Goal: Task Accomplishment & Management: Manage account settings

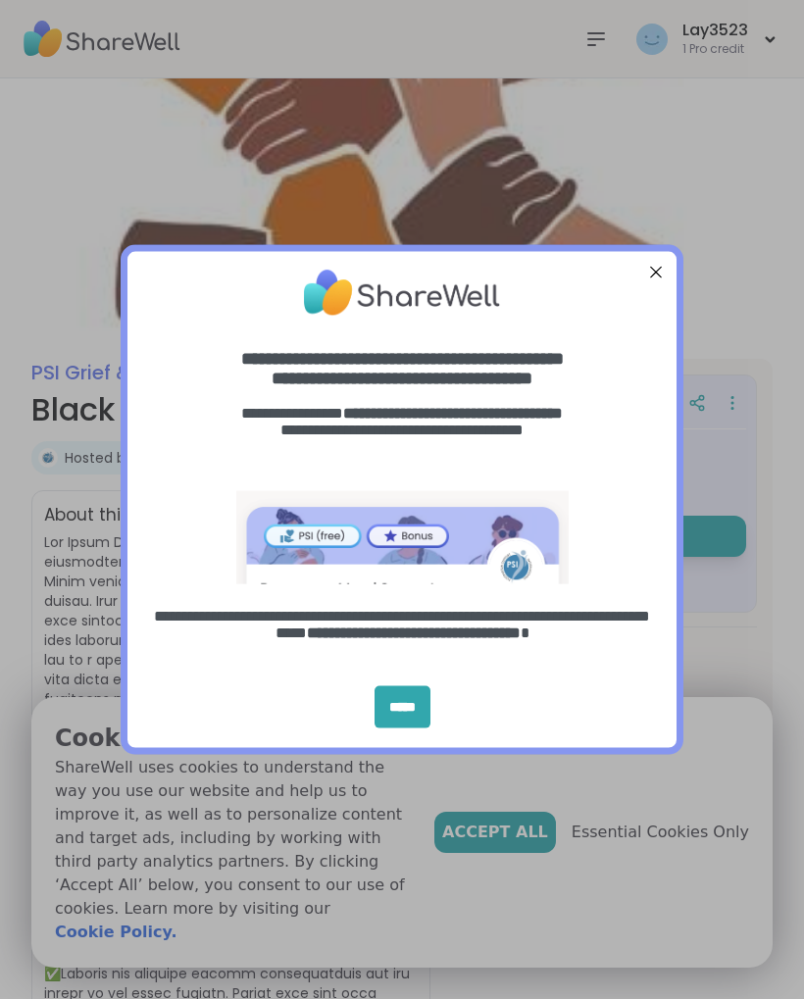
click at [645, 252] on div "entering modal" at bounding box center [401, 292] width 549 height 85
click at [650, 268] on div "Close Step" at bounding box center [655, 271] width 25 height 25
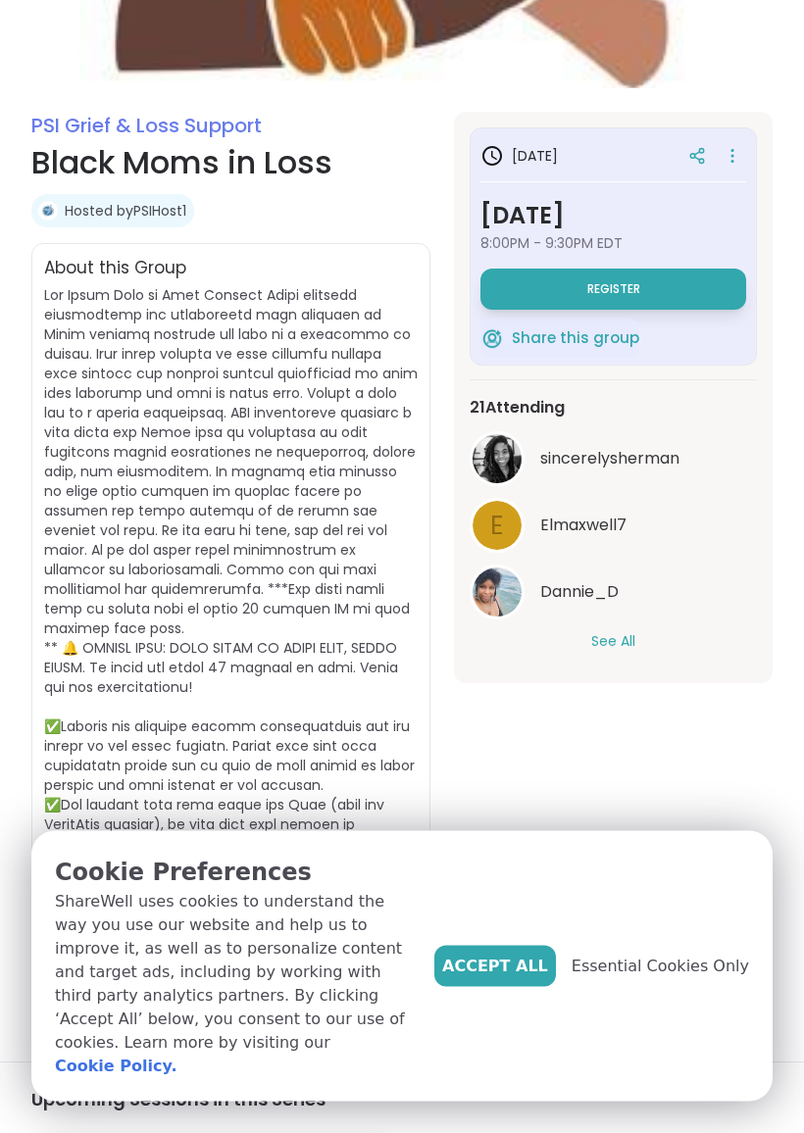
scroll to position [247, 0]
click at [623, 633] on button "See All" at bounding box center [613, 641] width 44 height 21
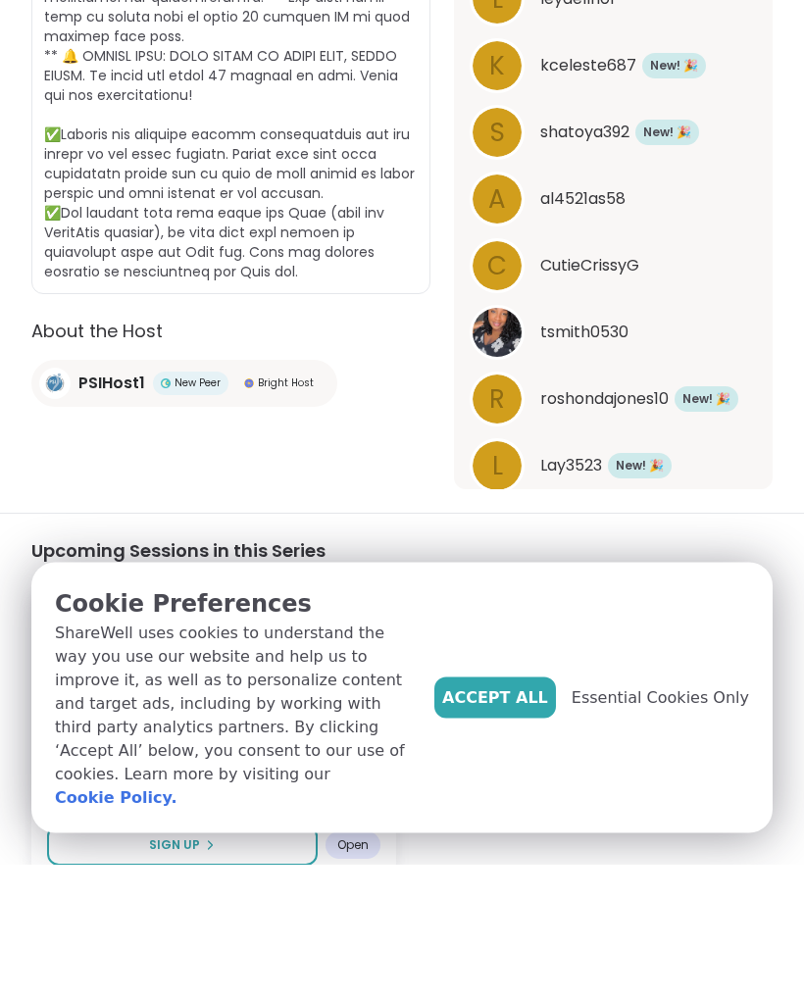
scroll to position [808, 0]
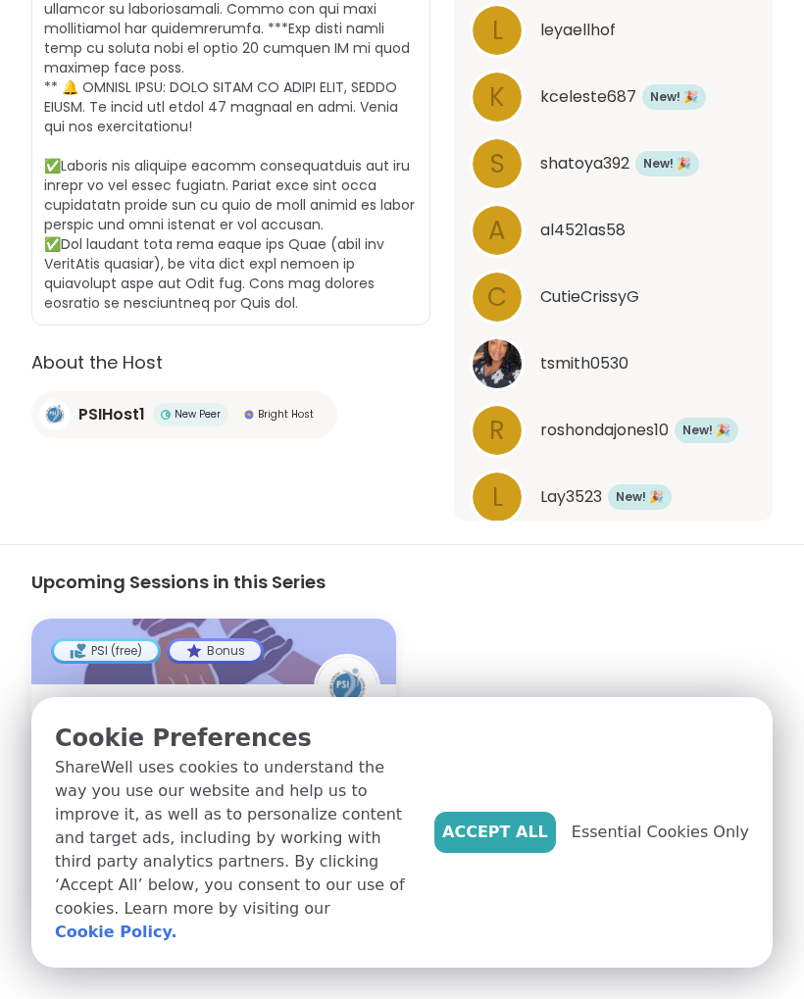
click at [535, 853] on button "Accept All" at bounding box center [495, 832] width 122 height 41
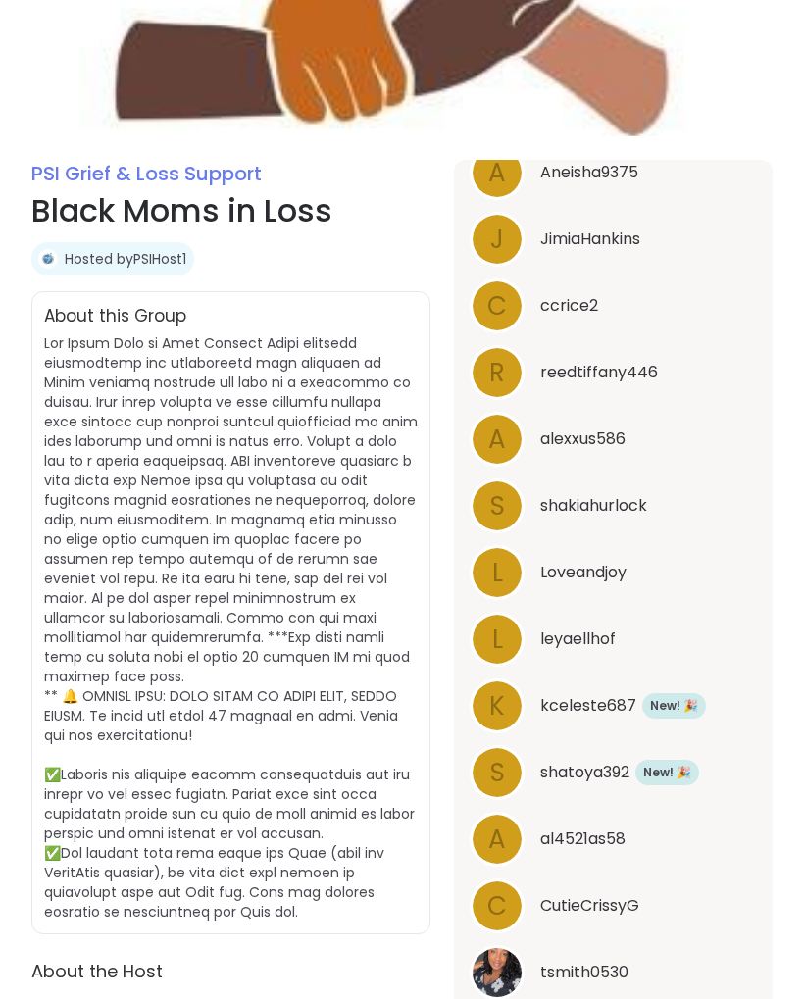
scroll to position [0, 0]
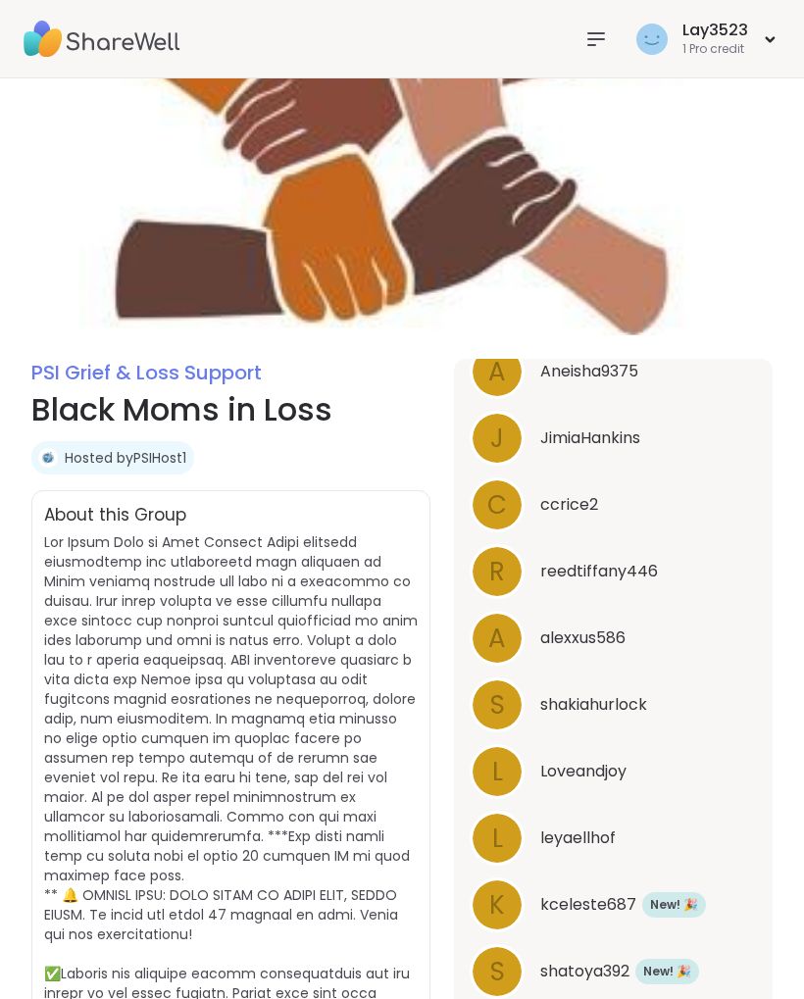
click at [753, 46] on div "Lay3523 1 Pro credit" at bounding box center [705, 39] width 149 height 46
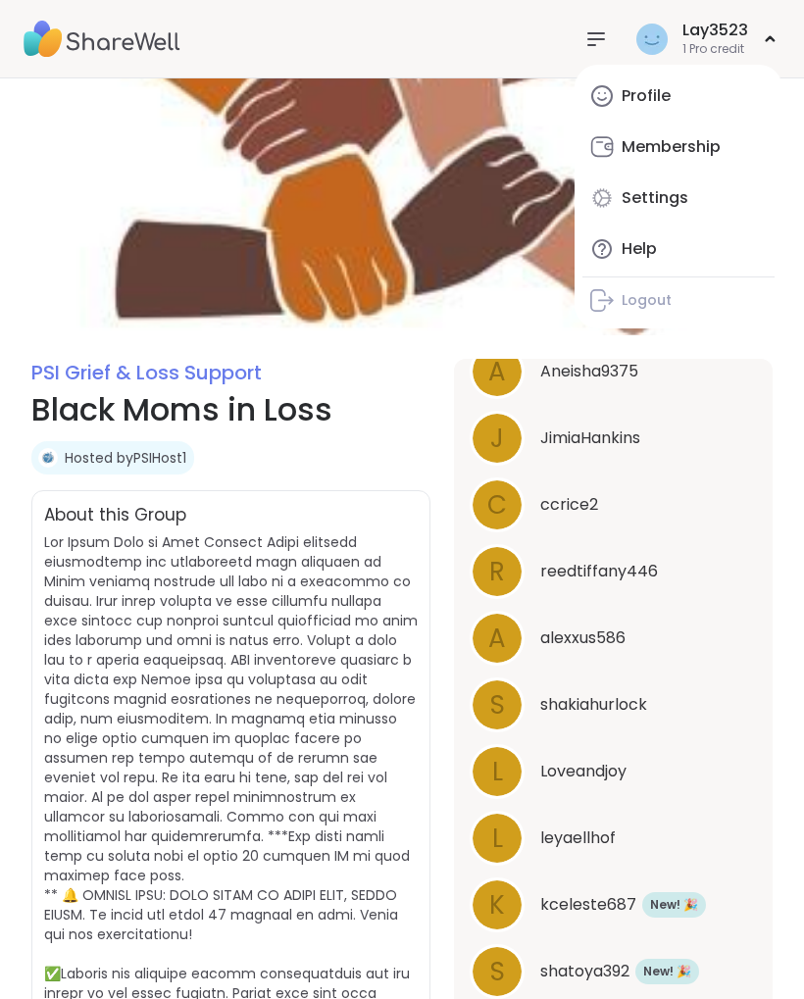
click at [640, 95] on div "Profile" at bounding box center [645, 96] width 49 height 22
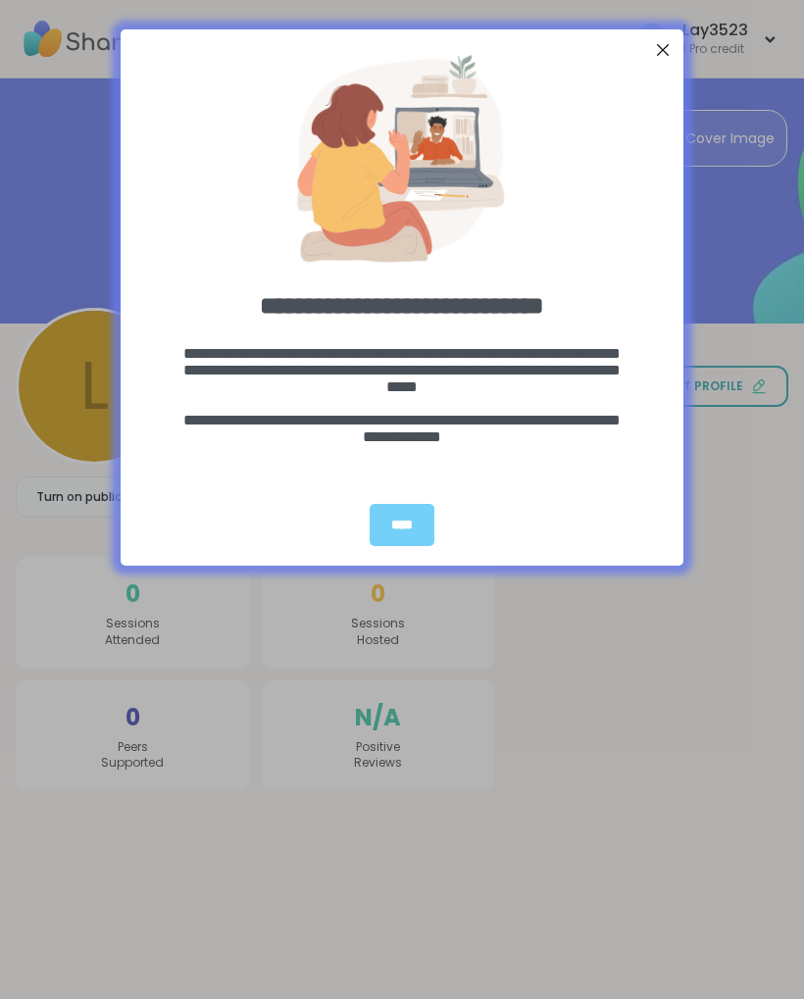
click at [419, 520] on div "****" at bounding box center [402, 525] width 65 height 42
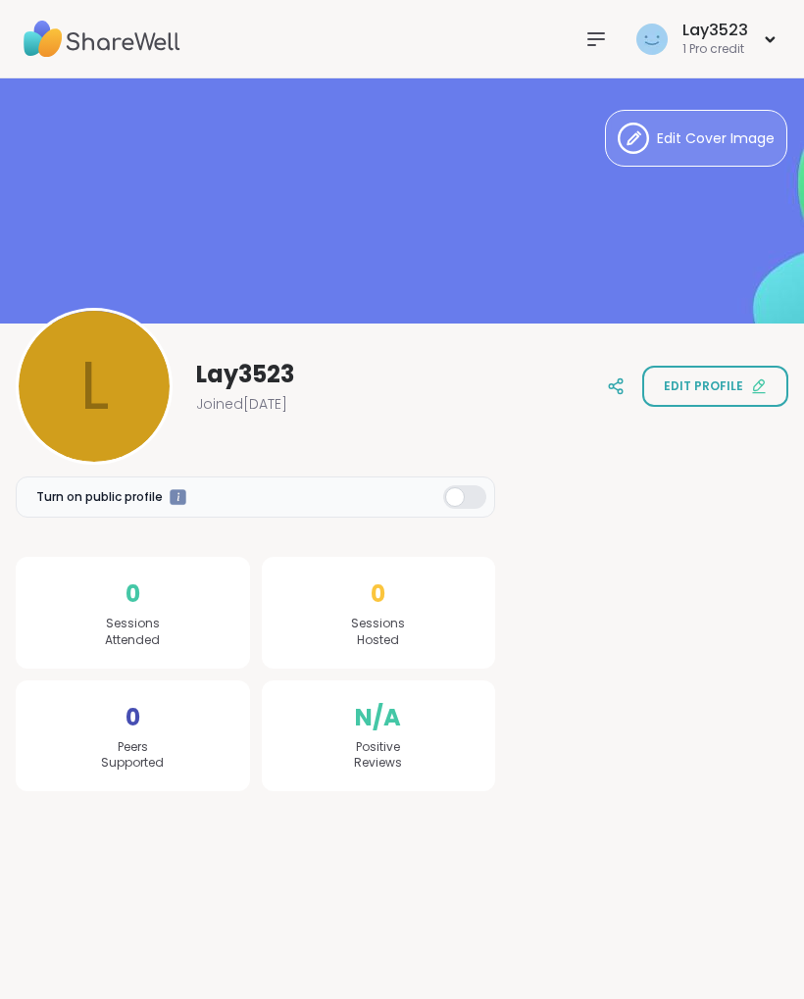
click at [695, 390] on span "Edit profile" at bounding box center [703, 386] width 79 height 18
